Goal: Task Accomplishment & Management: Manage account settings

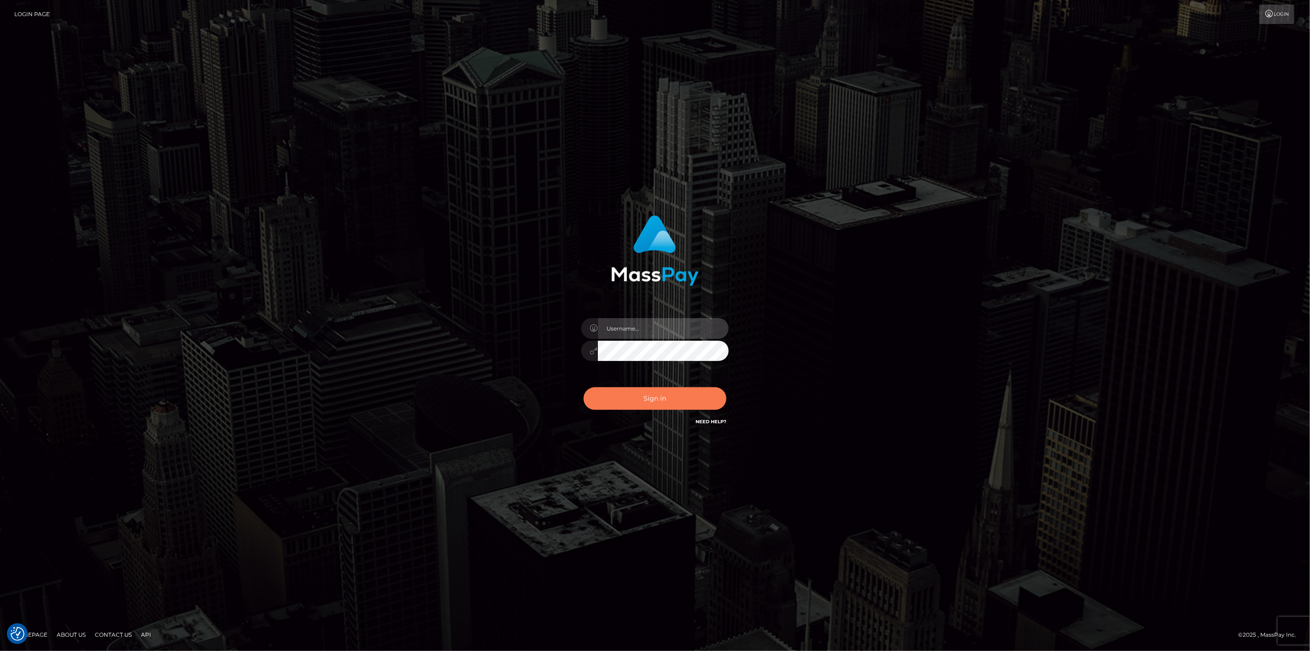
type input "[DOMAIN_NAME]"
click at [659, 397] on button "Sign in" at bounding box center [655, 398] width 143 height 23
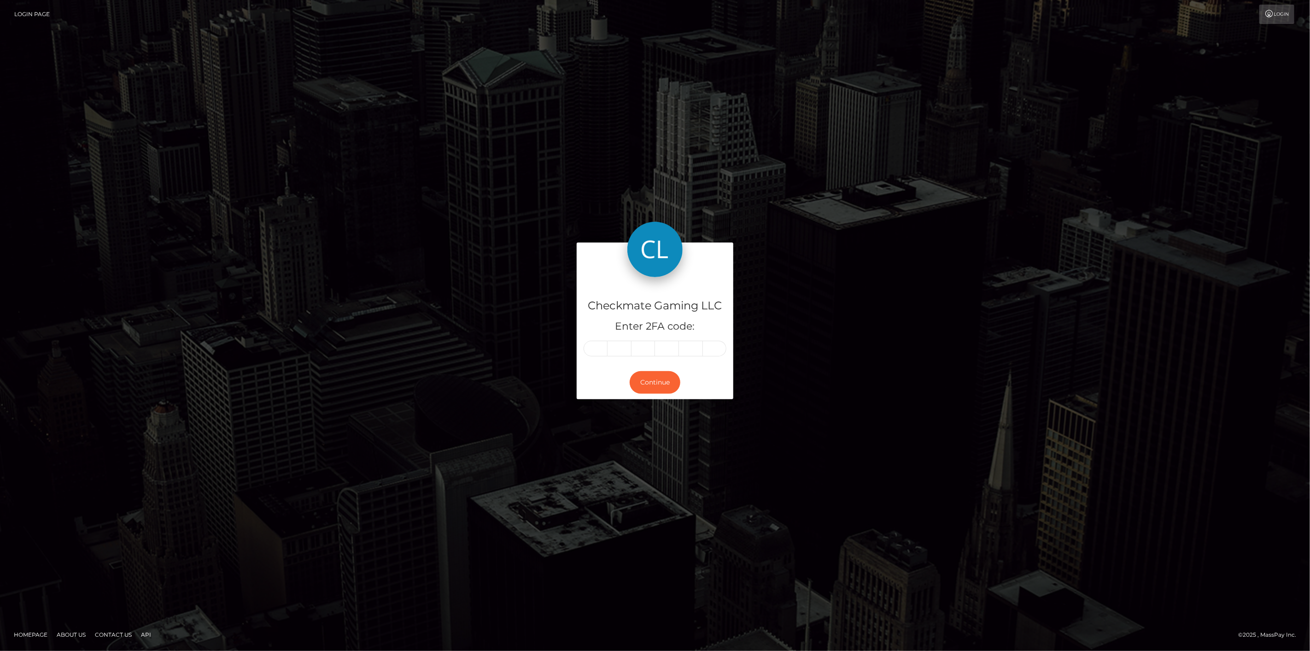
click at [592, 347] on input "text" at bounding box center [596, 349] width 24 height 16
type input "6"
type input "4"
type input "1"
type input "8"
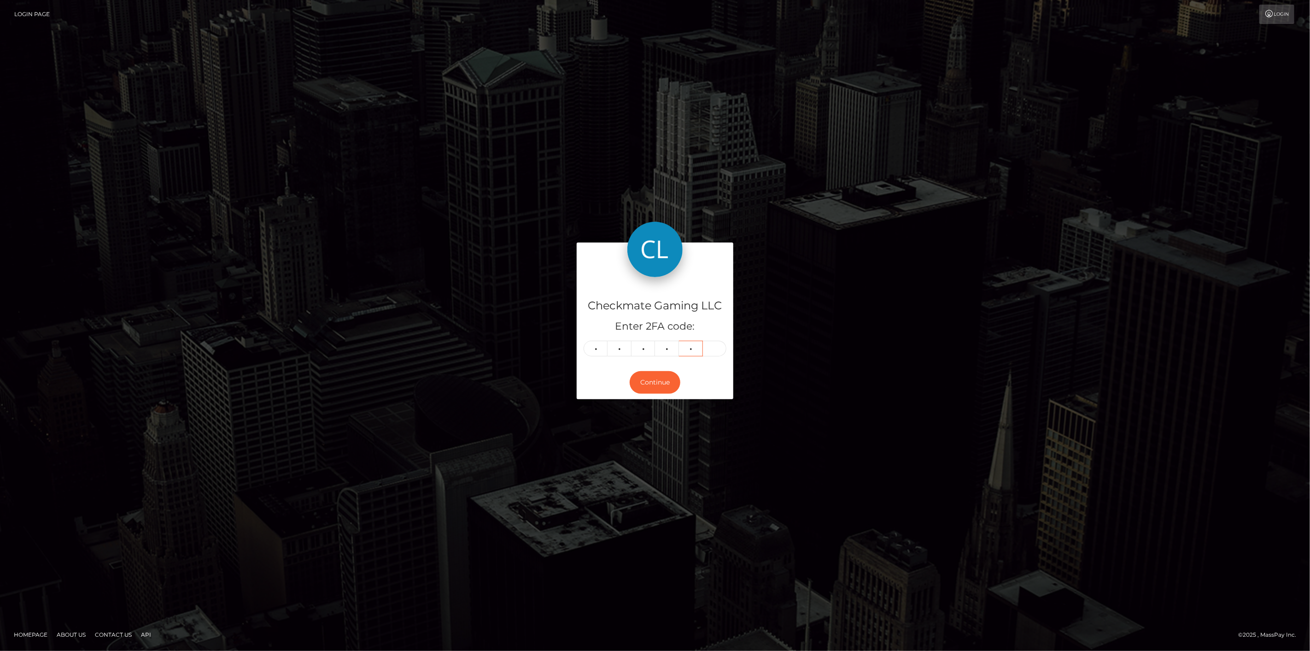
type input "4"
type input "5"
click at [659, 380] on button "Continue" at bounding box center [655, 382] width 51 height 23
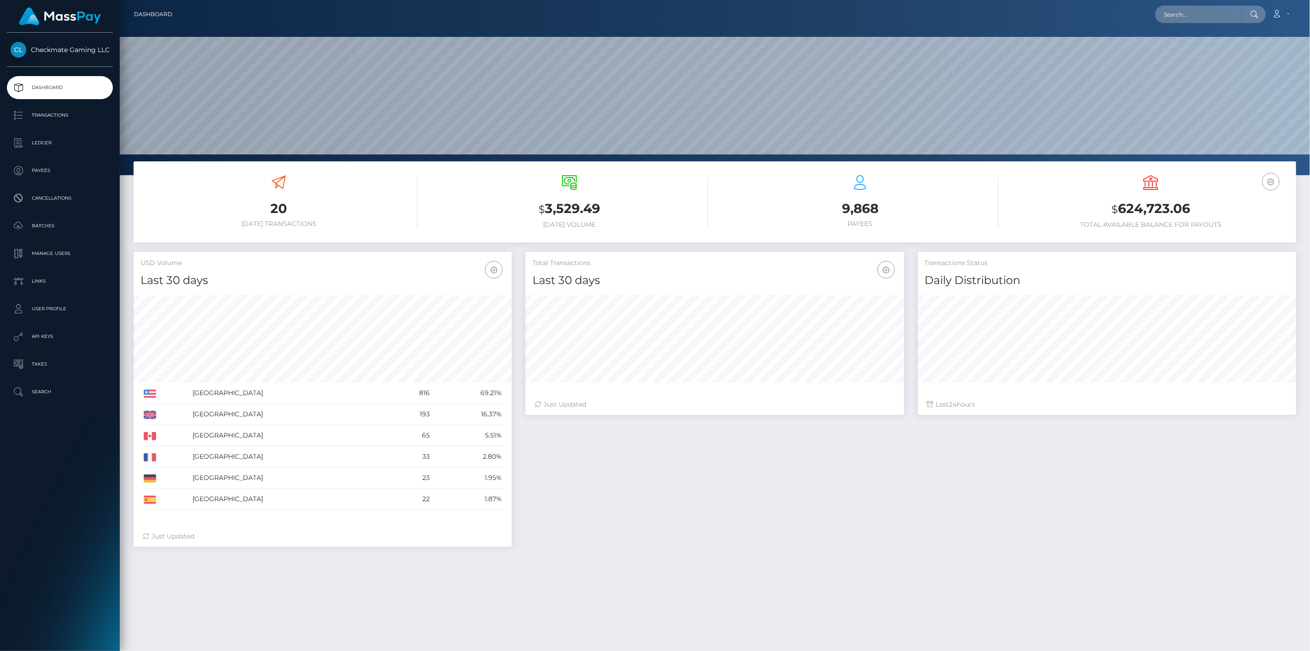
scroll to position [163, 379]
drag, startPoint x: 1197, startPoint y: 206, endPoint x: 1098, endPoint y: 209, distance: 99.6
click at [1098, 209] on h3 "$ 624,723.06" at bounding box center [1151, 209] width 277 height 19
copy h3 "$ 624,723.06"
